Goal: Complete application form

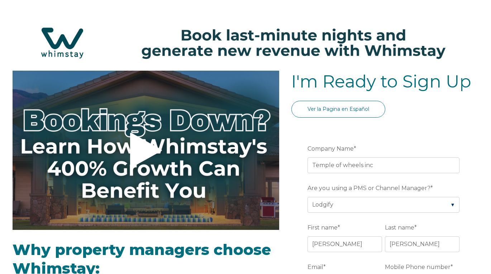
select select "Lodgify"
select select "US"
select select "Standard"
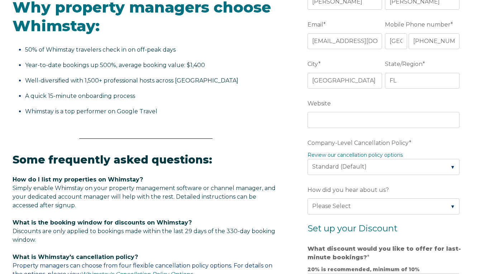
scroll to position [251, 0]
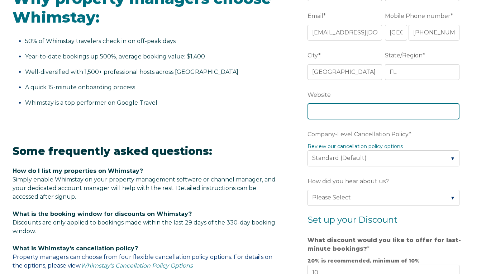
paste input "https://sheldon-wright.lodgify.com/"
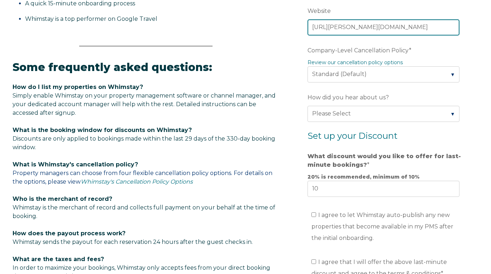
scroll to position [358, 0]
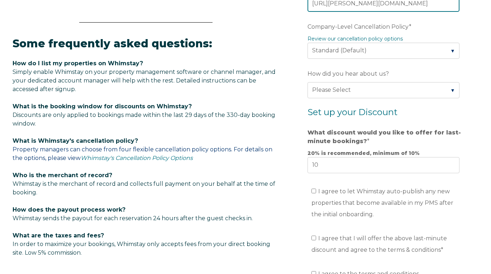
type input "https://sheldon-wright.lodgify.com/"
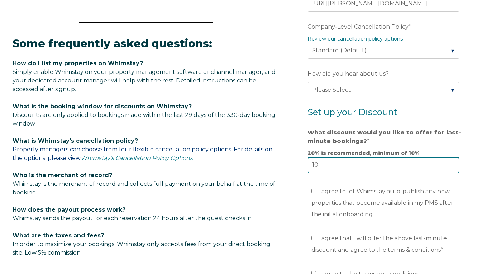
click at [324, 167] on input "10" at bounding box center [384, 165] width 152 height 16
drag, startPoint x: 324, startPoint y: 167, endPoint x: 315, endPoint y: 165, distance: 9.1
click at [315, 165] on input "10" at bounding box center [384, 165] width 152 height 16
type input "12.5"
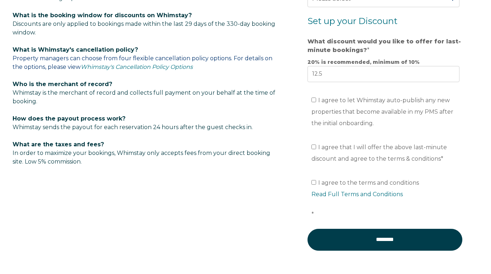
scroll to position [466, 0]
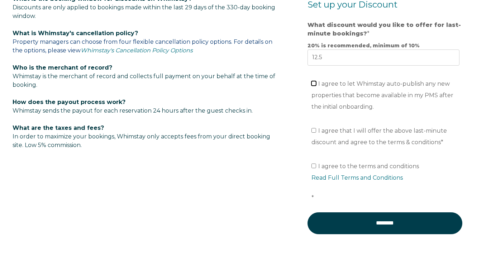
click at [312, 81] on input "I agree to let Whimstay auto-publish any new properties that become available i…" at bounding box center [314, 83] width 5 height 5
checkbox input "true"
click at [314, 130] on input "I agree that I will offer the above last-minute discount and agree to the terms…" at bounding box center [314, 130] width 5 height 5
checkbox input "true"
drag, startPoint x: 313, startPoint y: 165, endPoint x: 314, endPoint y: 162, distance: 3.7
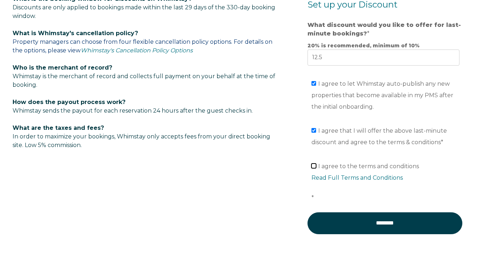
click at [313, 164] on input "I agree to the terms and conditions Read Full Terms and Conditions *" at bounding box center [314, 165] width 5 height 5
checkbox input "true"
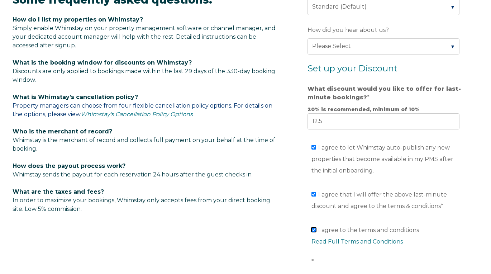
scroll to position [358, 0]
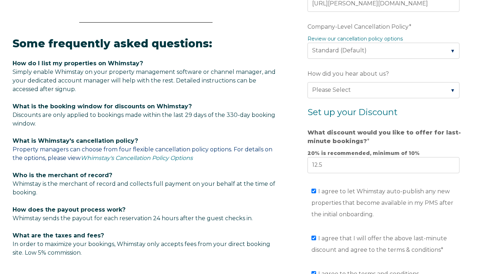
click at [381, 98] on fieldset "How did you hear about us? Please Select Found Whimstay through a Google search…" at bounding box center [385, 86] width 155 height 39
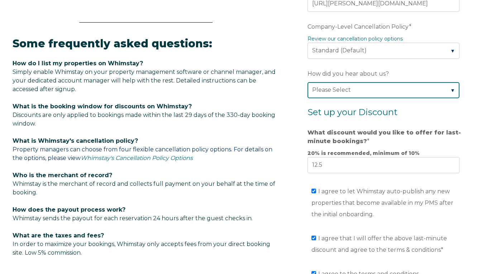
click at [383, 94] on select "Please Select Found Whimstay through a Google search Direct outreach from a Whi…" at bounding box center [384, 90] width 152 height 16
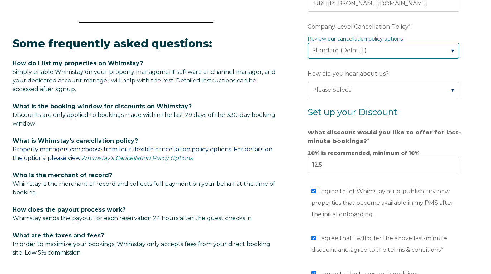
click at [458, 52] on select "Please Select Partial Standard (Default) Moderate Strict" at bounding box center [384, 51] width 152 height 16
click at [308, 43] on select "Please Select Partial Standard (Default) Moderate Strict" at bounding box center [384, 51] width 152 height 16
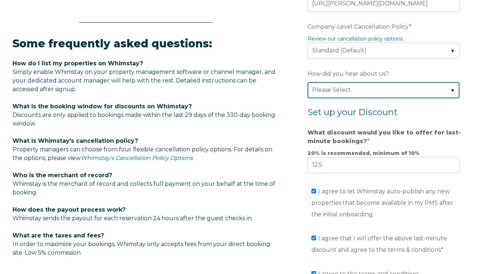
click at [443, 96] on select "Please Select Found Whimstay through a Google search Direct outreach from a Whi…" at bounding box center [384, 90] width 152 height 16
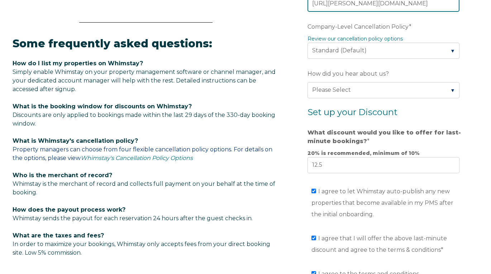
click at [431, 11] on input "https://sheldon-wright.lodgify.com/" at bounding box center [384, 4] width 152 height 16
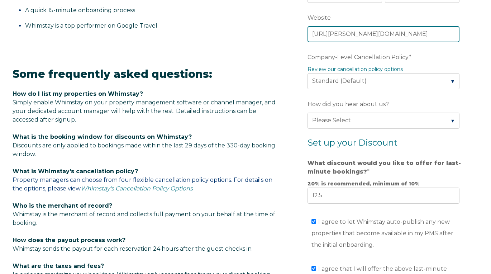
scroll to position [287, 0]
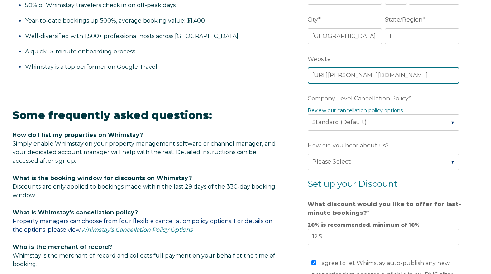
drag, startPoint x: 414, startPoint y: 80, endPoint x: 269, endPoint y: 65, distance: 145.2
click at [269, 65] on div "Video player - SSOB Pitch Vid Thumbnail - Click to play video Why property mana…" at bounding box center [246, 111] width 466 height 654
click at [426, 80] on input "https://sheldon-wright.lodgify.com/" at bounding box center [384, 75] width 152 height 16
drag, startPoint x: 372, startPoint y: 67, endPoint x: 310, endPoint y: 67, distance: 62.7
click at [310, 67] on div "Website https://sheldon-wright.lodgify.com/" at bounding box center [385, 68] width 155 height 31
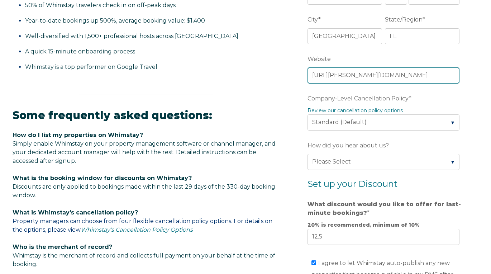
paste input "maximum.travel"
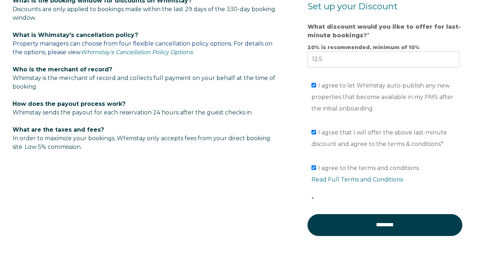
scroll to position [466, 0]
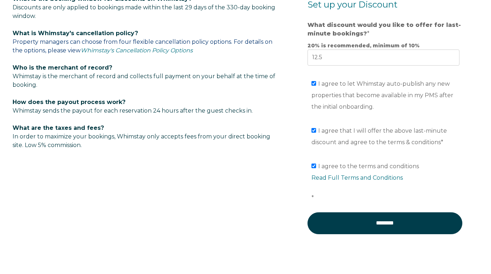
type input "https://maximum.travel/"
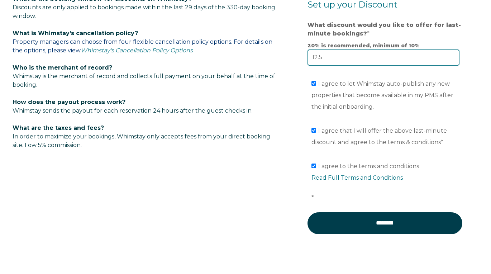
click at [318, 58] on input "12.5" at bounding box center [384, 57] width 152 height 16
click at [319, 58] on input "12.5" at bounding box center [384, 57] width 152 height 16
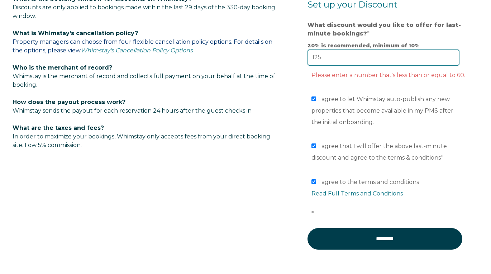
click at [329, 58] on input "125" at bounding box center [384, 57] width 152 height 16
click at [316, 56] on input "125" at bounding box center [384, 57] width 152 height 16
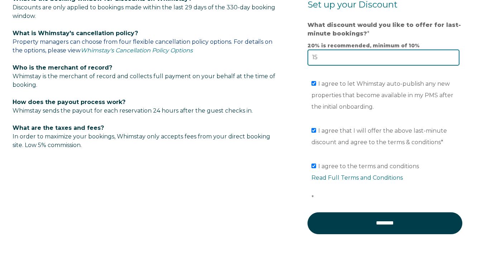
click at [323, 58] on input "15" at bounding box center [384, 57] width 152 height 16
type input "15.00"
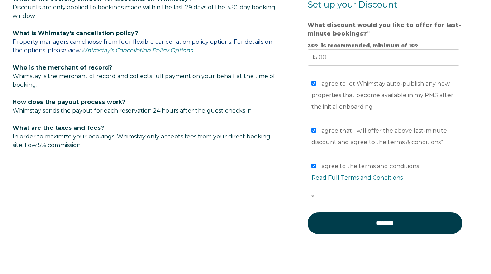
click at [434, 106] on li "I agree to let Whimstay auto-publish any new properties that become available i…" at bounding box center [388, 95] width 152 height 34
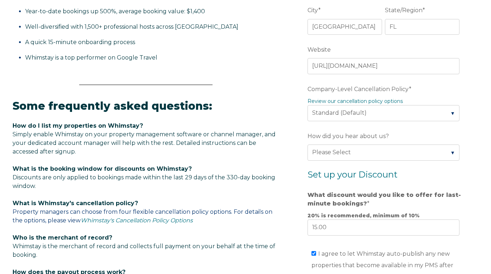
scroll to position [343, 0]
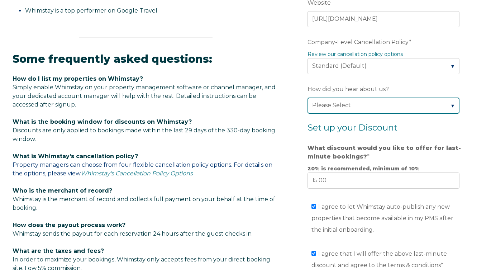
click at [401, 103] on select "Please Select Found Whimstay through a Google search Direct outreach from a Whi…" at bounding box center [384, 106] width 152 height 16
select select "Other"
click at [308, 98] on select "Please Select Found Whimstay through a Google search Direct outreach from a Whi…" at bounding box center [384, 106] width 152 height 16
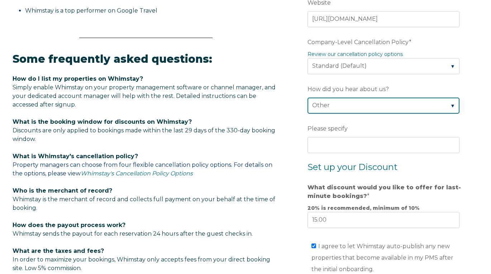
click at [442, 109] on select "Please Select Found Whimstay through a Google search Direct outreach from a Whi…" at bounding box center [384, 106] width 152 height 16
click at [470, 118] on form "Company Name * Temple of wheels inc Are you using a PMS or Channel Manager? * P…" at bounding box center [384, 102] width 187 height 638
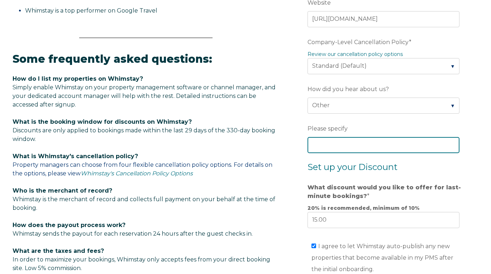
click at [392, 139] on input "Please specify" at bounding box center [384, 145] width 152 height 16
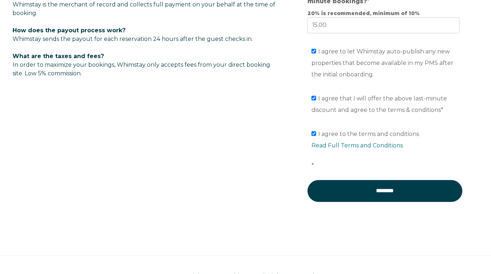
scroll to position [562, 0]
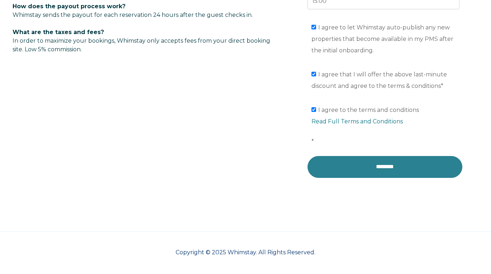
type input "lodgify marketplace"
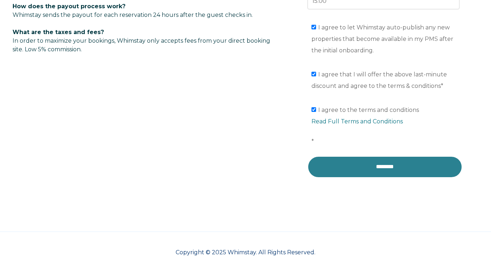
click at [405, 168] on input "********" at bounding box center [385, 167] width 155 height 22
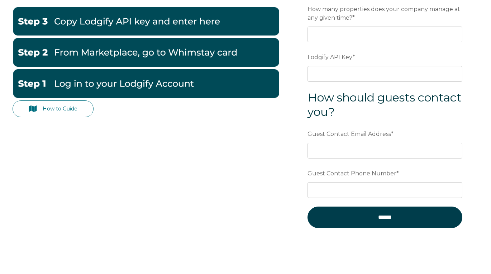
scroll to position [72, 0]
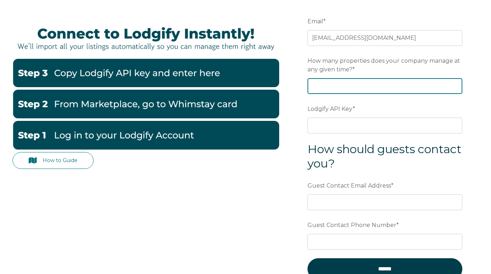
click at [385, 88] on input "How many properties does your company manage at any given time? *" at bounding box center [385, 86] width 155 height 16
type input "1"
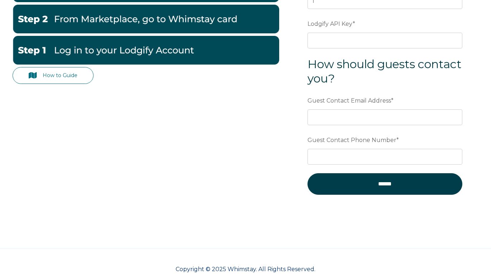
scroll to position [174, 0]
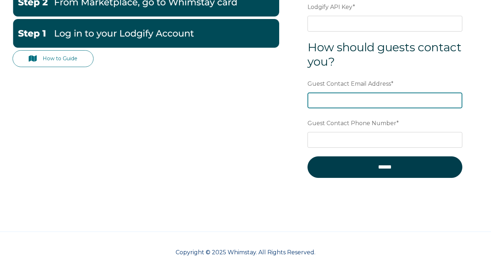
click at [370, 99] on input "Guest Contact Email Address *" at bounding box center [385, 100] width 155 height 16
type input "[EMAIL_ADDRESS][DOMAIN_NAME]"
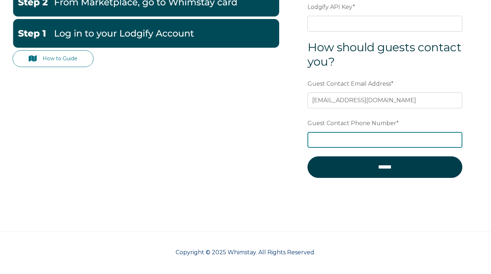
click at [337, 135] on input "Guest Contact Phone Number *" at bounding box center [385, 140] width 155 height 16
type input "[PHONE_NUMBER]"
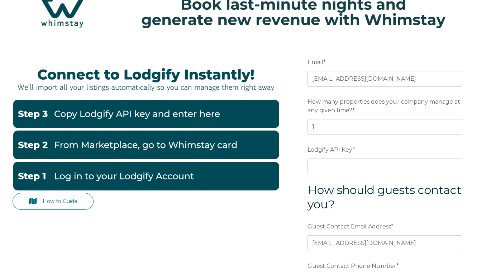
scroll to position [30, 0]
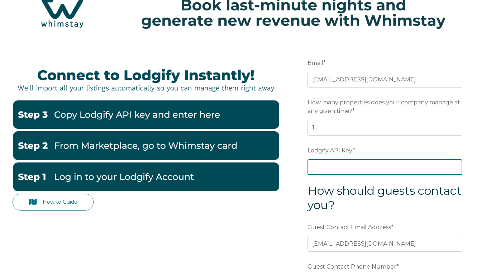
click at [328, 165] on input "Lodgify API Key *" at bounding box center [385, 167] width 155 height 16
paste input "bQXheCDYWC/a6TlAKwYtetXIZCgeMhvICSWOYxUxP/Vw3QAqNhz2zfNFChdaVgcp"
type input "bQXheCDYWC/a6TlAKwYtetXIZCgeMhvICSWOYxUxP/Vw3QAqNhz2zfNFChdaVgcp"
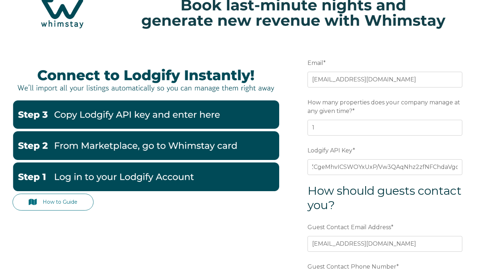
scroll to position [0, 0]
click at [225, 241] on div "How to Guide Email * aicgquotes@gmail.com Preferred language SDR How many prope…" at bounding box center [246, 193] width 466 height 305
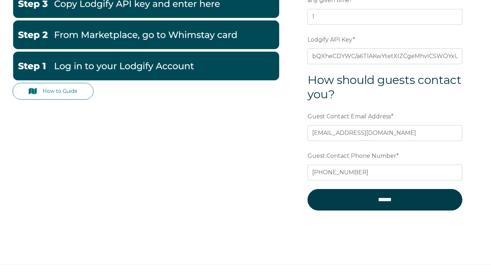
scroll to position [143, 0]
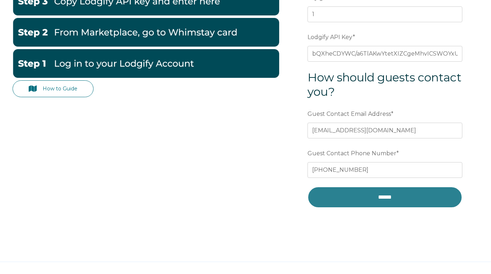
drag, startPoint x: 364, startPoint y: 203, endPoint x: 360, endPoint y: 203, distance: 3.7
click at [364, 203] on input "******" at bounding box center [385, 197] width 155 height 22
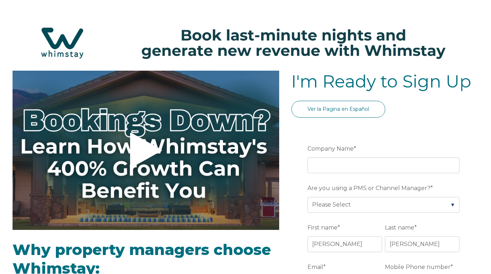
select select "US"
select select "Standard"
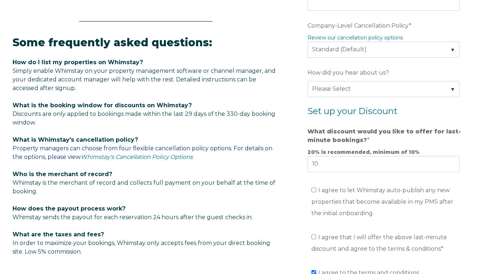
scroll to position [358, 0]
